Goal: Task Accomplishment & Management: Complete application form

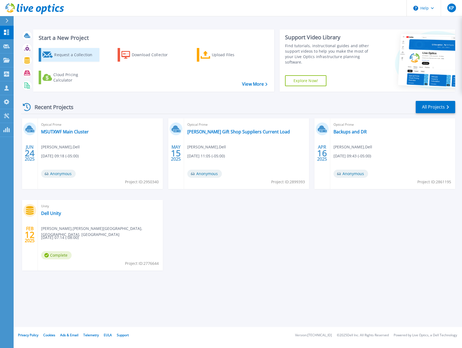
click at [64, 50] on div "Request a Collection" at bounding box center [76, 54] width 44 height 11
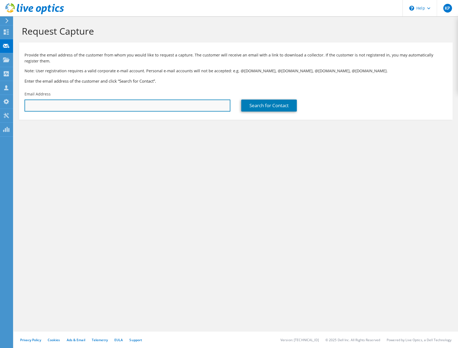
click at [138, 105] on input "text" at bounding box center [128, 105] width 206 height 12
paste input "dwood@wfisd.net"
type input "dwood@wfisd.net"
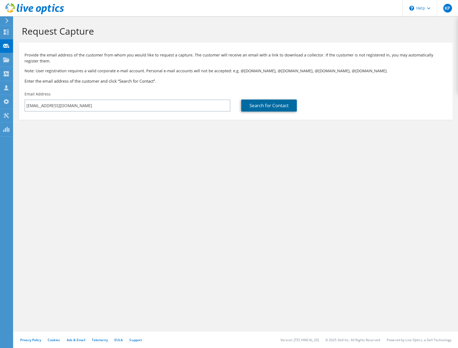
click at [254, 108] on link "Search for Contact" at bounding box center [269, 105] width 56 height 12
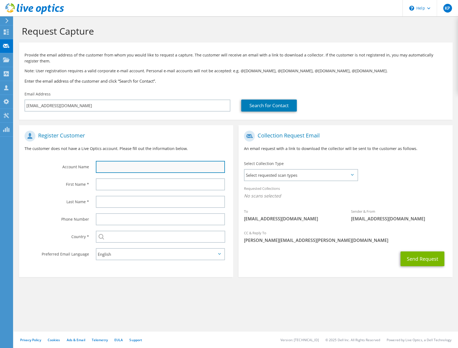
click at [138, 166] on input "text" at bounding box center [160, 167] width 129 height 12
type input "Wichita Falls Independent School District"
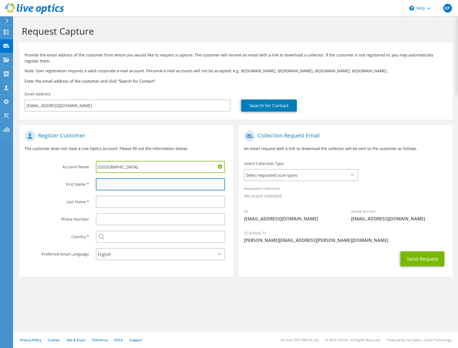
click at [129, 185] on input "text" at bounding box center [160, 184] width 129 height 12
type input "Dylan"
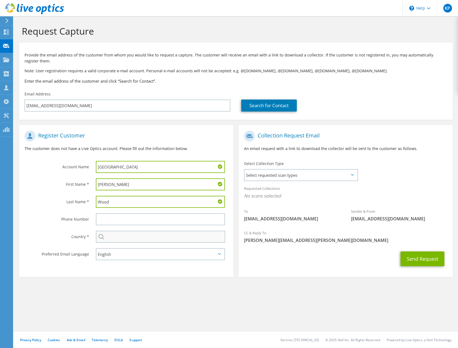
type input "Wood"
click at [152, 241] on input "text" at bounding box center [160, 237] width 129 height 12
type input "[GEOGRAPHIC_DATA]"
type input "6316620390"
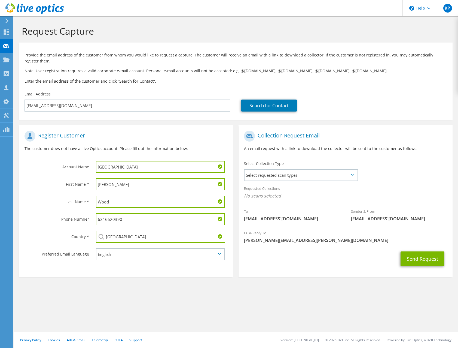
drag, startPoint x: 126, startPoint y: 217, endPoint x: 73, endPoint y: 211, distance: 53.2
click at [74, 211] on div "Phone Number 6316620390" at bounding box center [126, 218] width 214 height 17
click at [38, 213] on label "Phone Number" at bounding box center [57, 217] width 65 height 9
click at [323, 175] on span "Select requested scan types" at bounding box center [301, 175] width 113 height 11
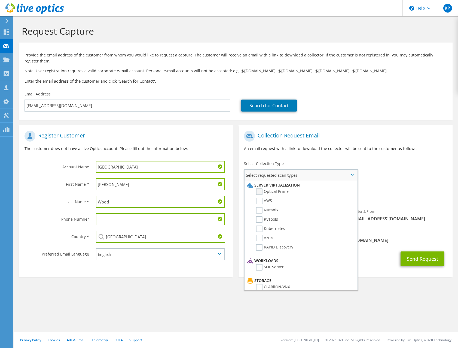
click at [263, 190] on label "Optical Prime" at bounding box center [272, 191] width 33 height 7
click at [0, 0] on input "Optical Prime" at bounding box center [0, 0] width 0 height 0
click at [409, 241] on span "[PERSON_NAME][EMAIL_ADDRESS][PERSON_NAME][DOMAIN_NAME]" at bounding box center [345, 242] width 203 height 6
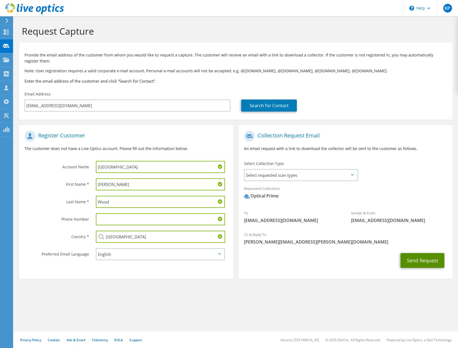
click at [416, 257] on button "Send Request" at bounding box center [423, 260] width 44 height 15
